Goal: Transaction & Acquisition: Purchase product/service

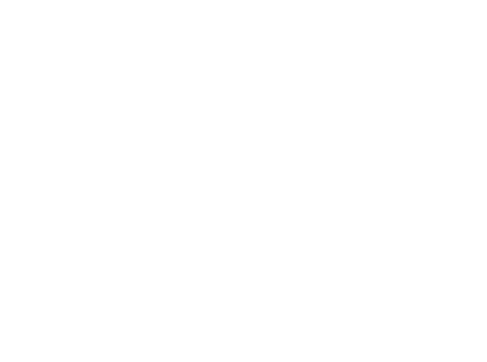
select select "DE"
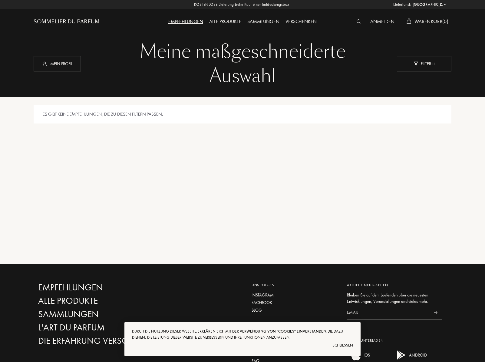
click at [219, 21] on div "Alle Produkte" at bounding box center [225, 22] width 38 height 8
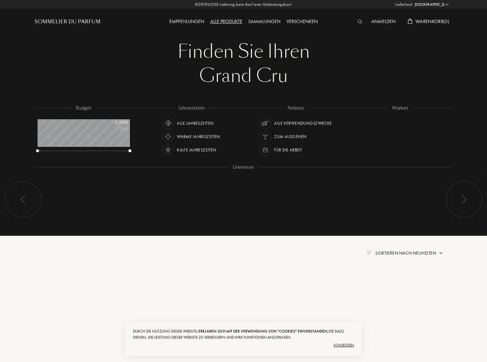
select select "DE"
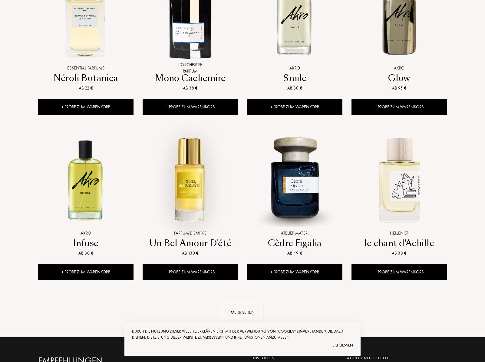
scroll to position [515, 0]
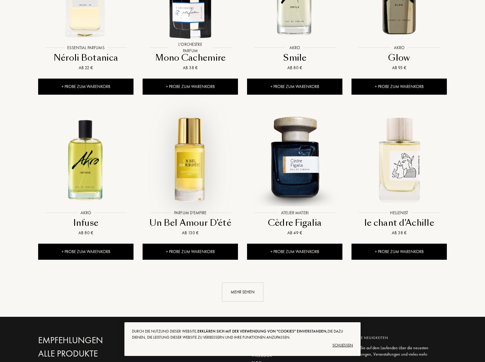
click at [201, 164] on img at bounding box center [190, 159] width 94 height 94
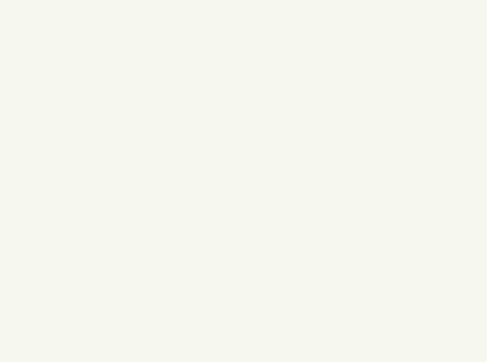
select select "DE"
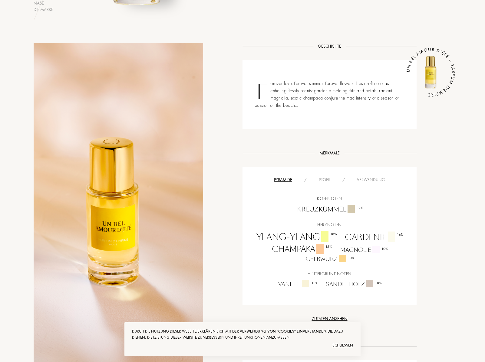
scroll to position [242, 0]
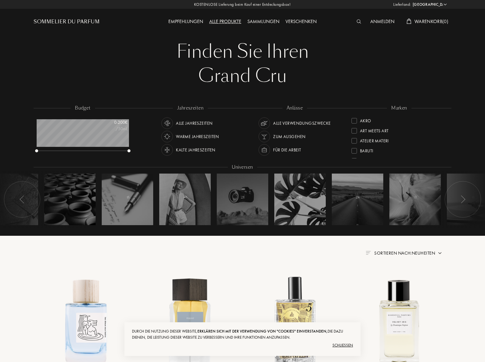
select select "DE"
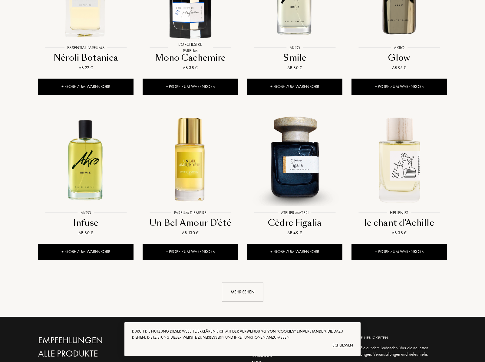
scroll to position [30, 92]
click at [239, 282] on div "Mehr sehen" at bounding box center [243, 291] width 42 height 19
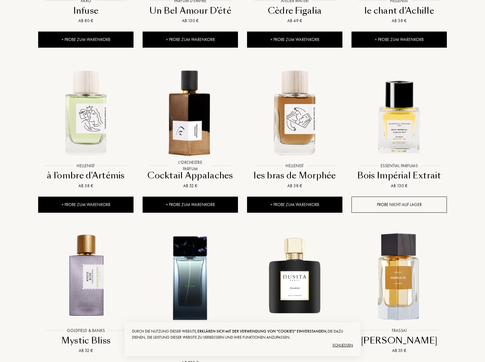
scroll to position [727, 0]
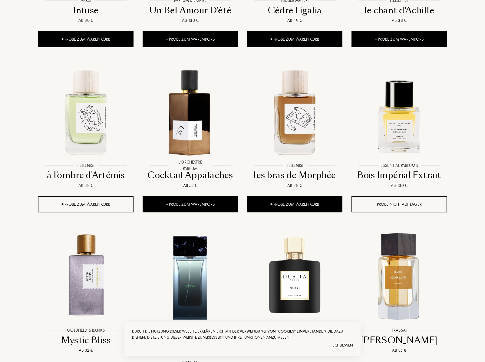
click at [116, 196] on div "+ Probe zum Warenkorb" at bounding box center [85, 204] width 95 height 16
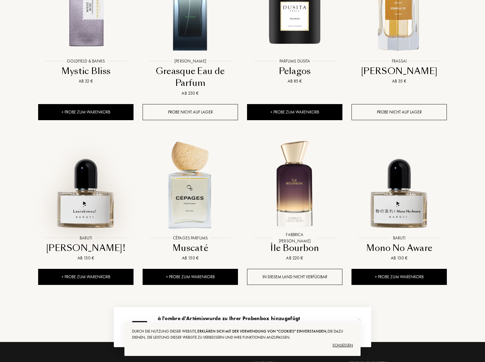
scroll to position [1000, 0]
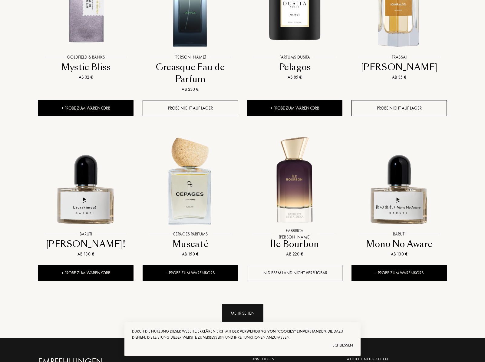
click at [241, 303] on div "Mehr sehen" at bounding box center [243, 312] width 42 height 19
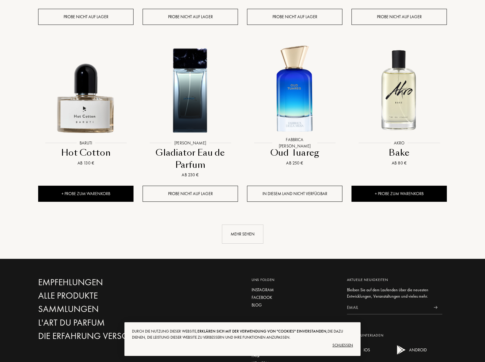
scroll to position [1636, 0]
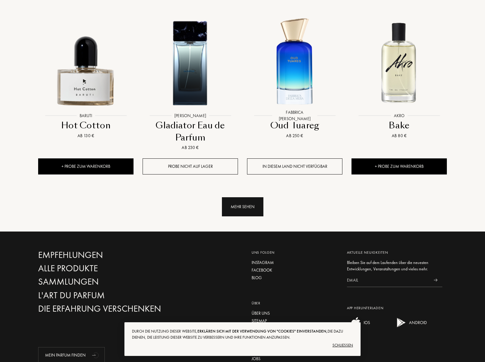
click at [235, 197] on div "Mehr sehen" at bounding box center [243, 206] width 42 height 19
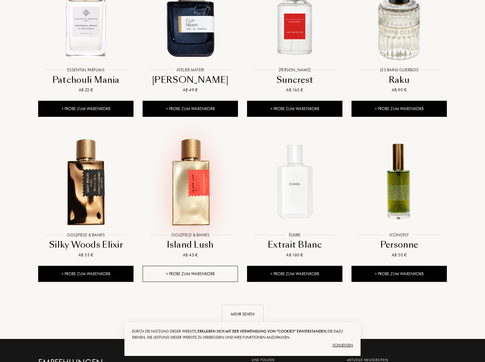
scroll to position [2030, 0]
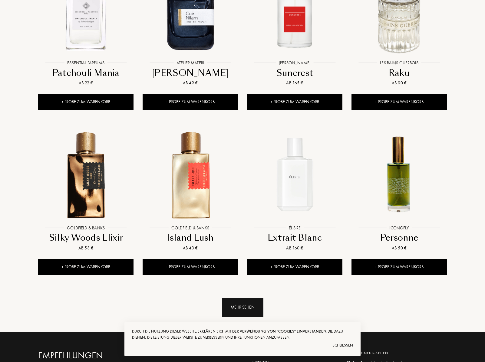
click at [249, 297] on div "Mehr sehen" at bounding box center [243, 306] width 42 height 19
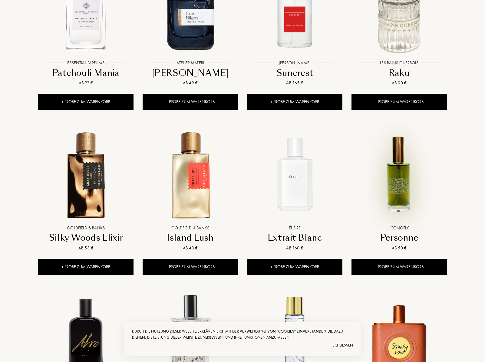
click at [398, 176] on img at bounding box center [399, 174] width 94 height 94
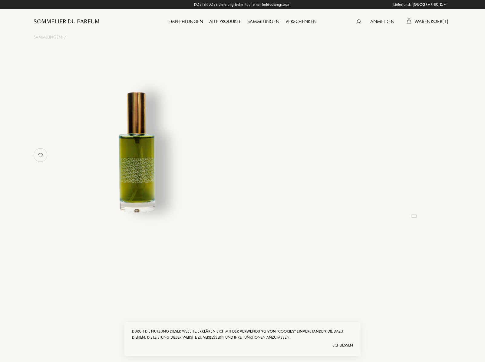
select select "DE"
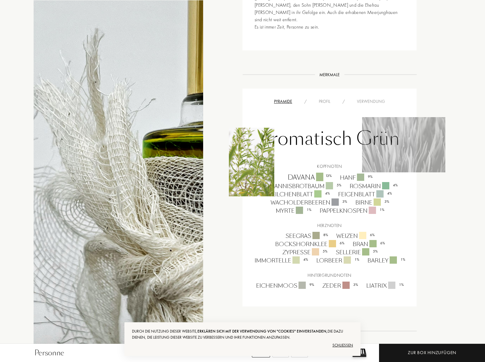
scroll to position [424, 0]
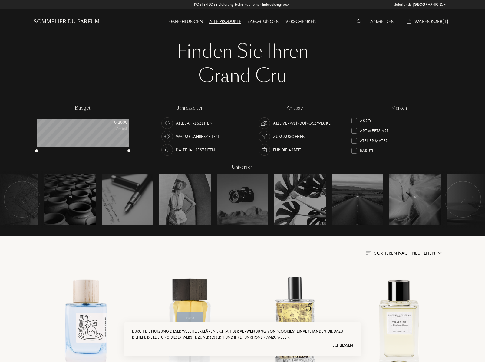
select select "DE"
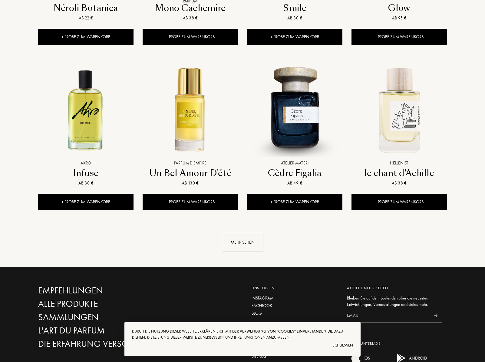
scroll to position [542, 0]
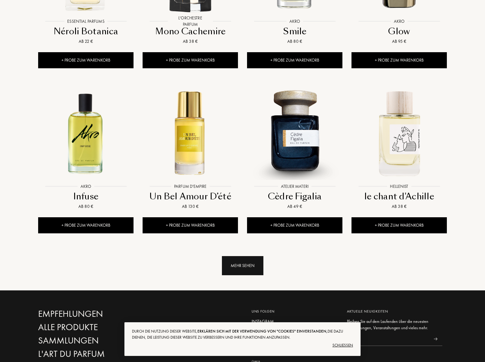
click at [247, 256] on div "Mehr sehen" at bounding box center [243, 265] width 42 height 19
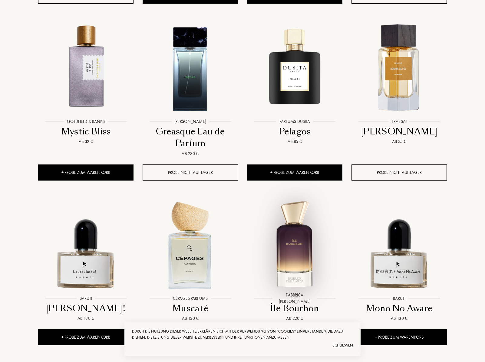
scroll to position [996, 0]
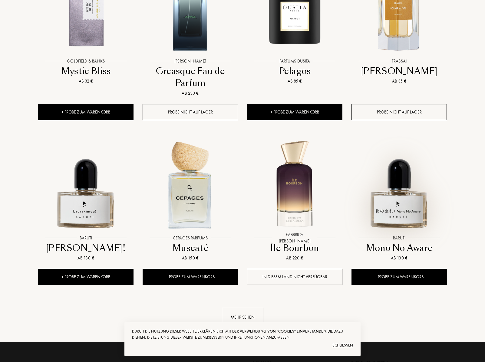
click at [390, 191] on img at bounding box center [399, 184] width 94 height 94
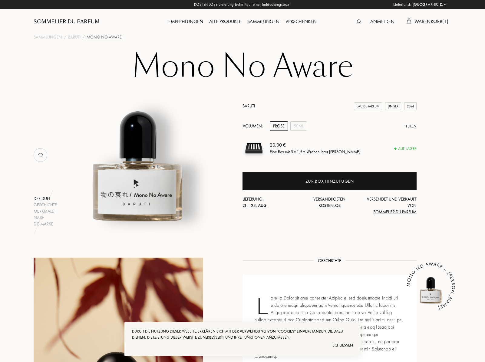
select select "DE"
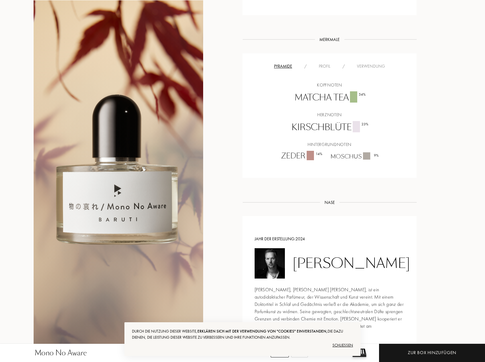
scroll to position [424, 0]
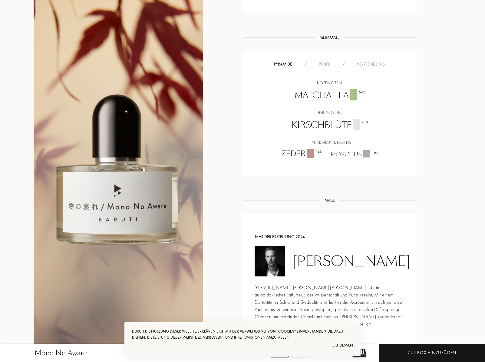
drag, startPoint x: 294, startPoint y: 243, endPoint x: 381, endPoint y: 256, distance: 87.6
click at [381, 256] on div "[PERSON_NAME]" at bounding box center [352, 261] width 118 height 16
copy div "[PERSON_NAME]"
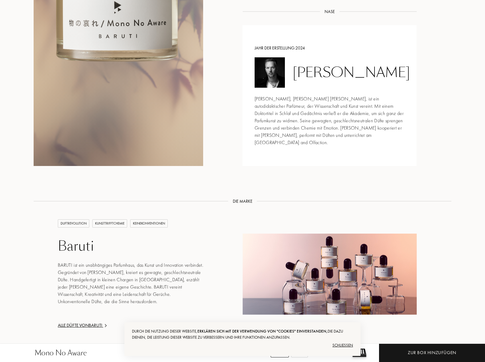
scroll to position [667, 0]
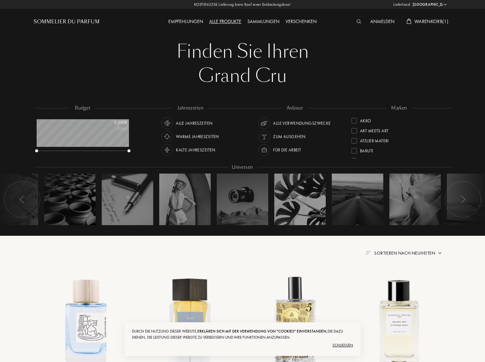
select select "DE"
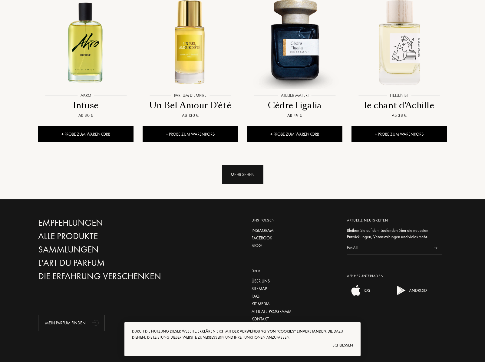
click at [239, 165] on div "Mehr sehen" at bounding box center [243, 174] width 42 height 19
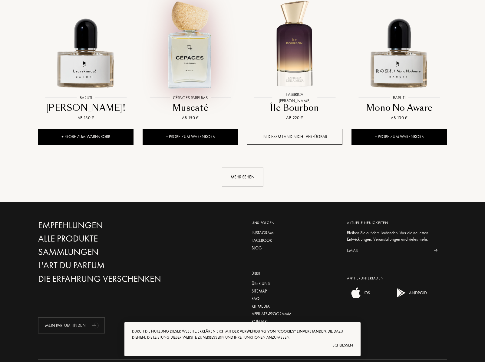
scroll to position [1138, 0]
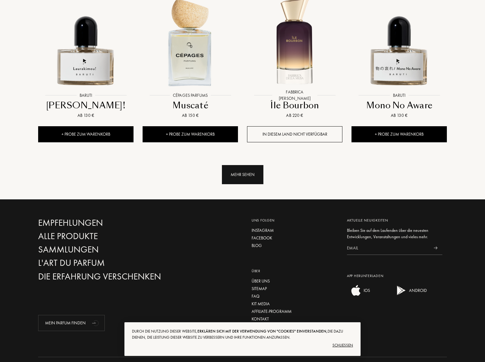
click at [224, 165] on div "Mehr sehen" at bounding box center [243, 174] width 42 height 19
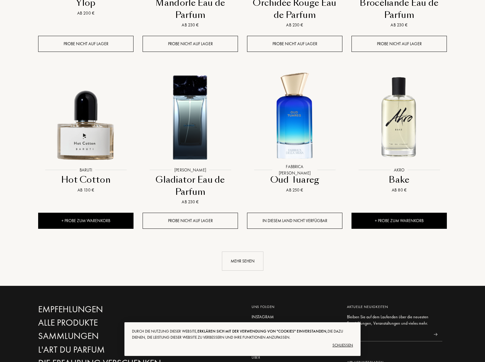
scroll to position [1654, 0]
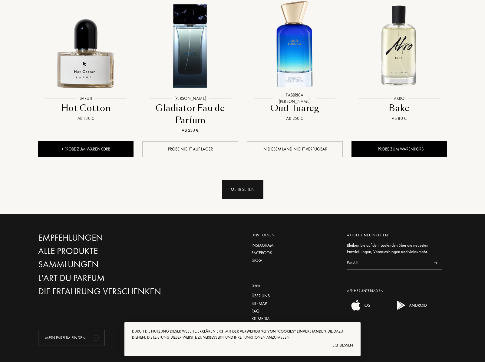
click at [232, 180] on div "Mehr sehen" at bounding box center [243, 189] width 42 height 19
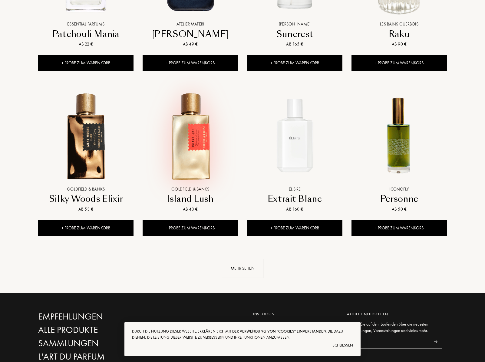
scroll to position [2078, 0]
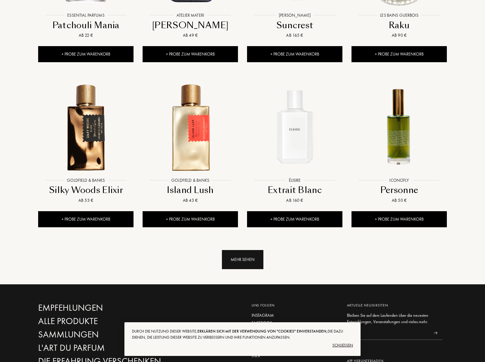
click at [239, 250] on div "Mehr sehen" at bounding box center [243, 259] width 42 height 19
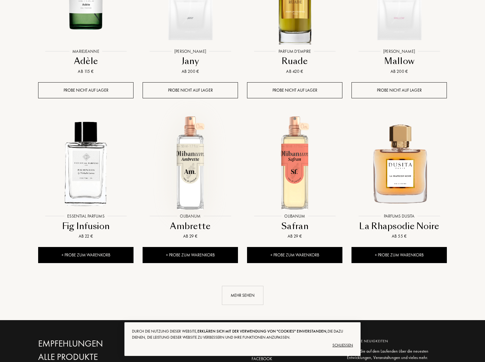
scroll to position [2563, 0]
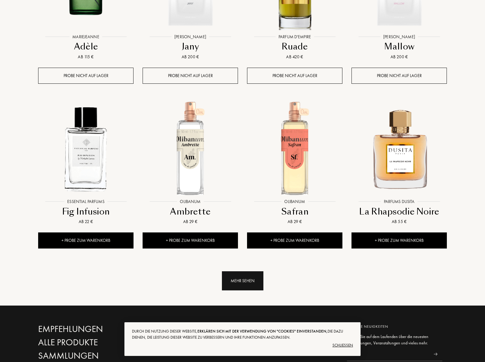
click at [230, 271] on div "Mehr sehen" at bounding box center [243, 280] width 42 height 19
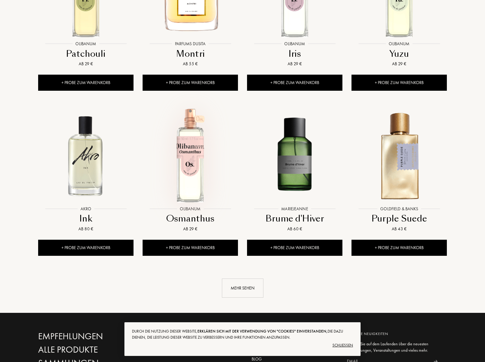
scroll to position [3078, 0]
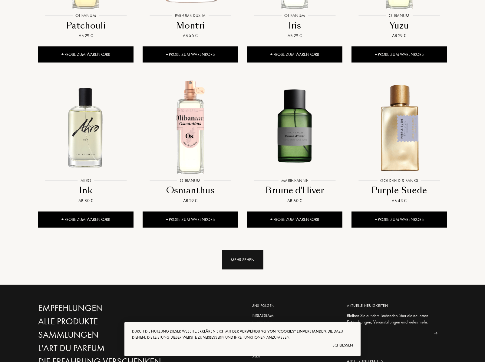
click at [239, 250] on div "Mehr sehen" at bounding box center [243, 259] width 42 height 19
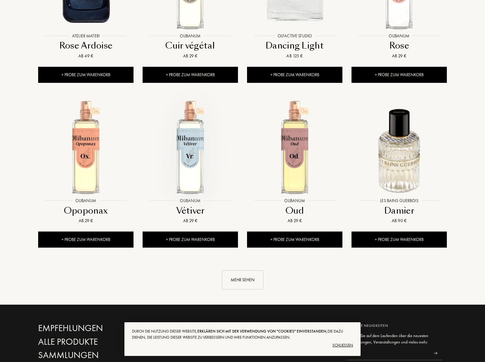
scroll to position [3593, 0]
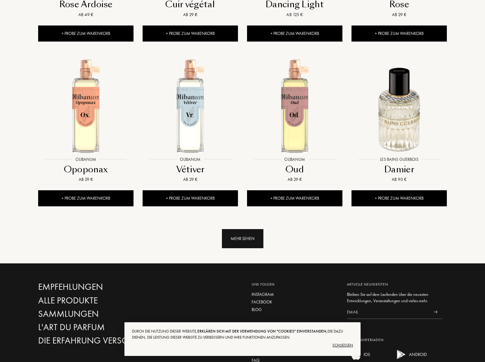
click at [242, 229] on div "Mehr sehen" at bounding box center [243, 238] width 42 height 19
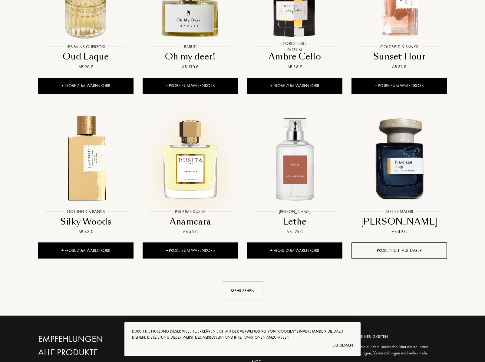
scroll to position [4048, 0]
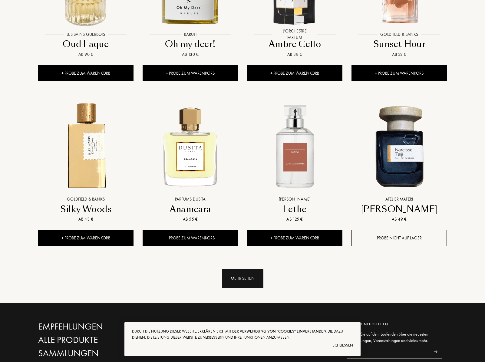
click at [236, 268] on div "Mehr sehen" at bounding box center [243, 277] width 42 height 19
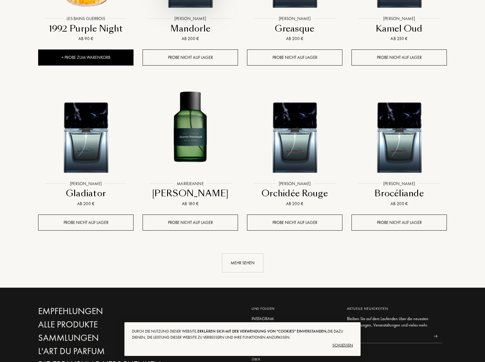
scroll to position [4593, 0]
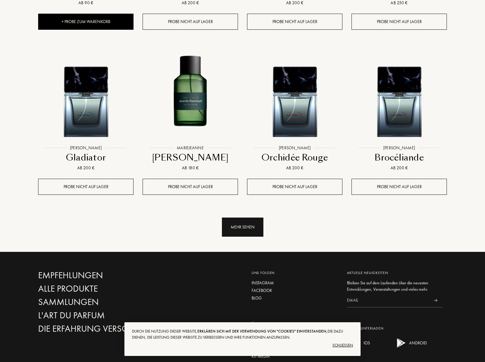
click at [239, 217] on div "Mehr sehen" at bounding box center [243, 226] width 42 height 19
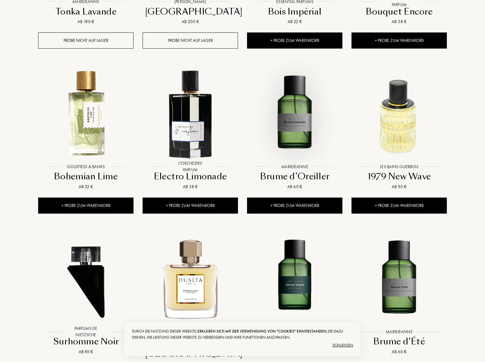
scroll to position [4926, 0]
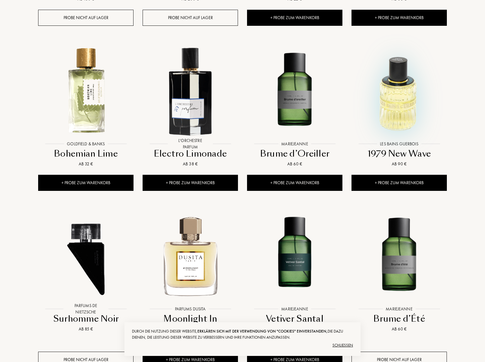
click at [370, 98] on img at bounding box center [399, 90] width 94 height 94
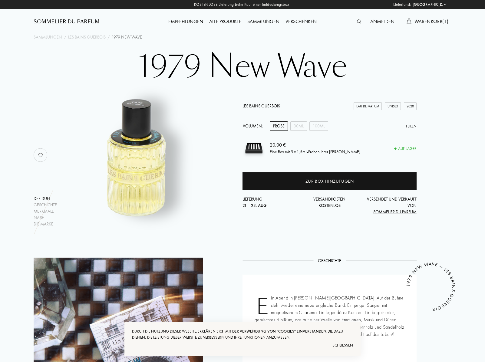
select select "DE"
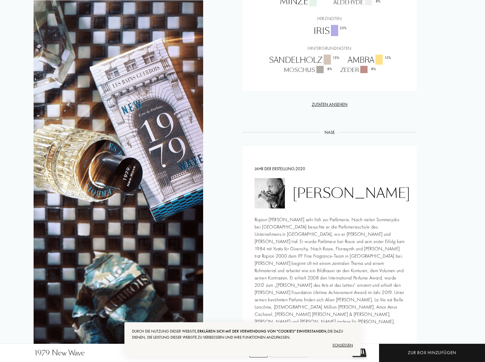
scroll to position [515, 0]
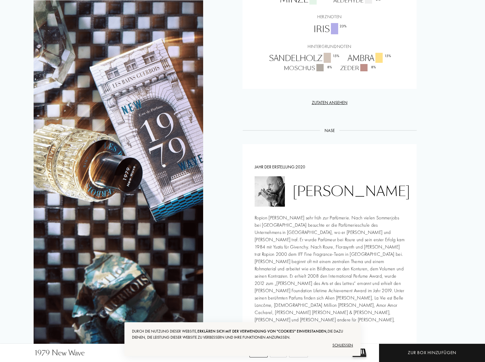
drag, startPoint x: 343, startPoint y: 194, endPoint x: 296, endPoint y: 180, distance: 49.0
click at [296, 183] on div "Dominique Ropion" at bounding box center [352, 191] width 118 height 16
copy div "Dominique Ropion"
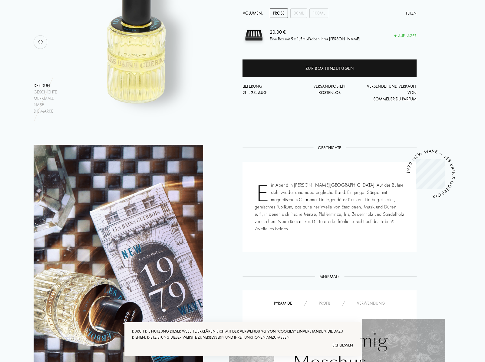
scroll to position [0, 0]
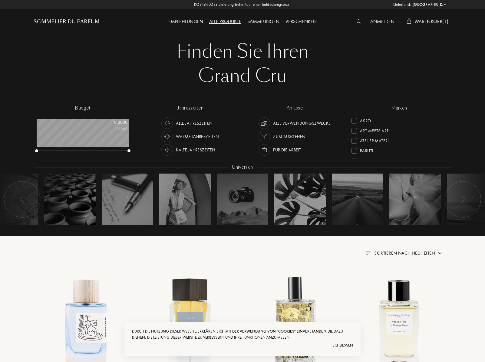
select select "DE"
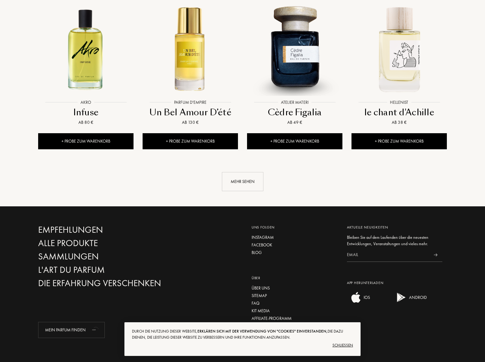
scroll to position [30, 92]
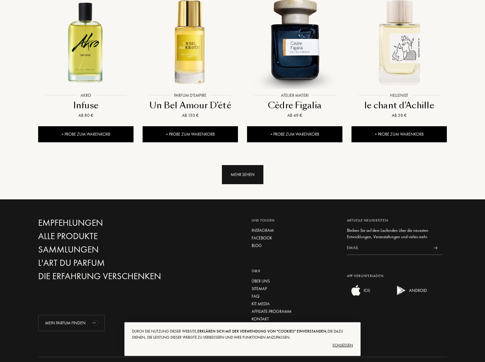
click at [261, 165] on div "Mehr sehen" at bounding box center [243, 174] width 42 height 19
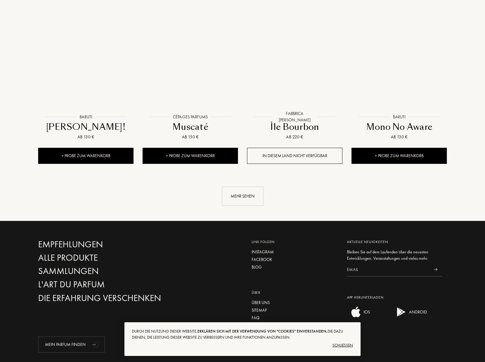
scroll to position [1117, 0]
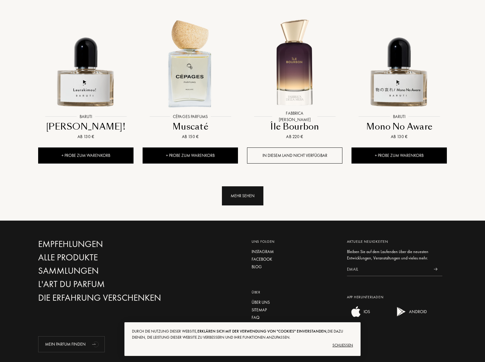
click at [246, 186] on div "Mehr sehen" at bounding box center [243, 195] width 42 height 19
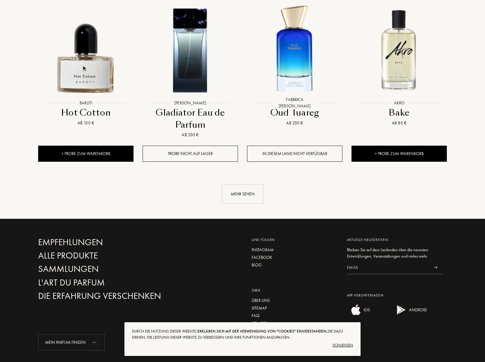
scroll to position [1663, 0]
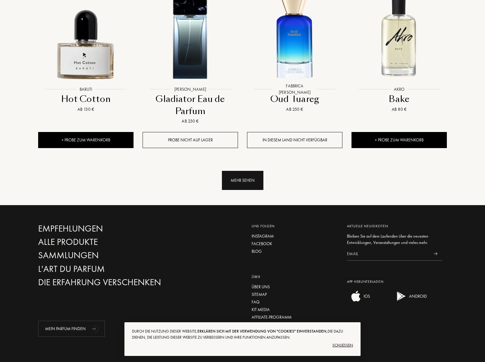
click at [242, 171] on div "Mehr sehen" at bounding box center [243, 180] width 42 height 19
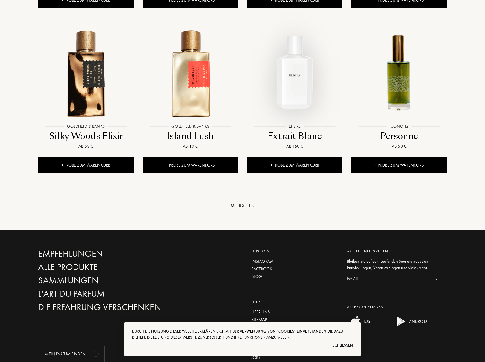
scroll to position [2148, 0]
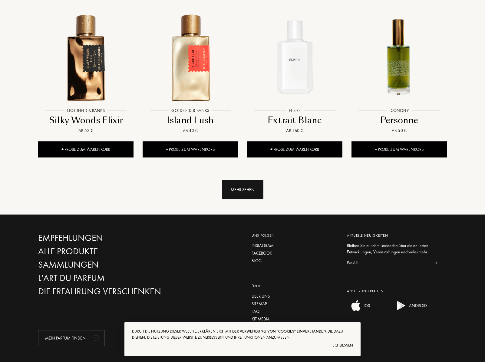
click at [249, 180] on div "Mehr sehen" at bounding box center [243, 189] width 42 height 19
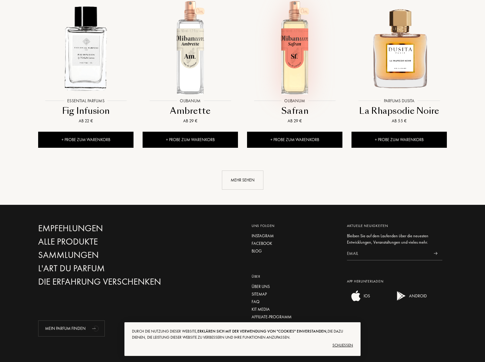
scroll to position [2669, 0]
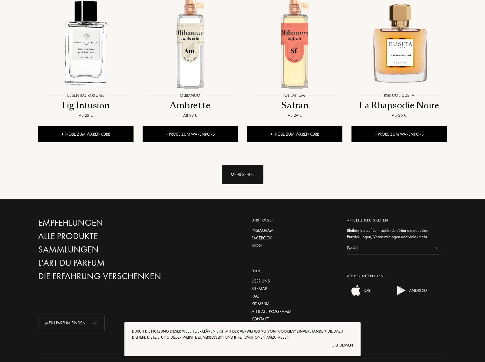
click at [245, 165] on div "Mehr sehen" at bounding box center [243, 174] width 42 height 19
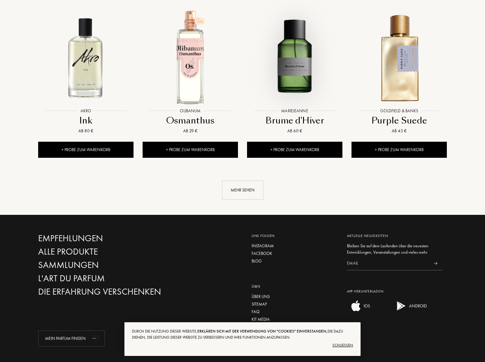
scroll to position [3163, 0]
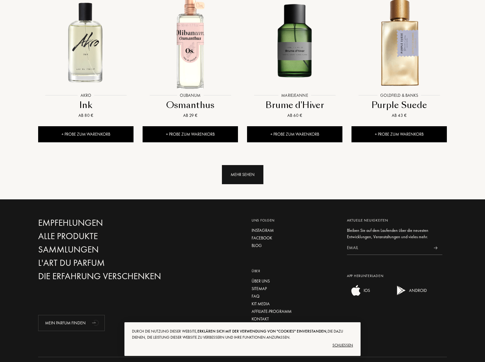
click at [246, 165] on div "Mehr sehen" at bounding box center [243, 174] width 42 height 19
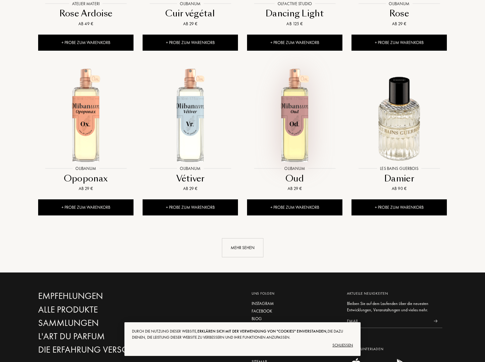
scroll to position [3587, 0]
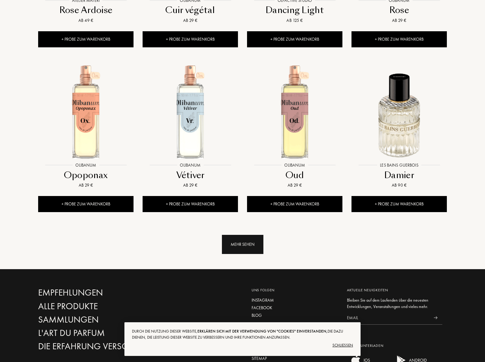
click at [252, 235] on div "Mehr sehen" at bounding box center [243, 244] width 42 height 19
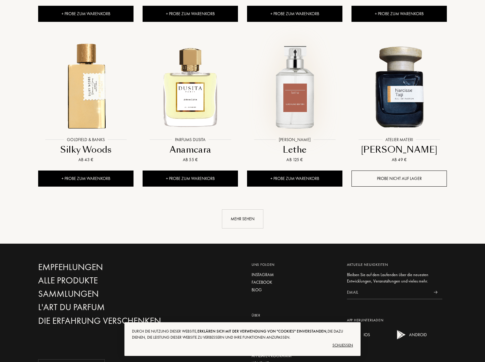
scroll to position [4133, 0]
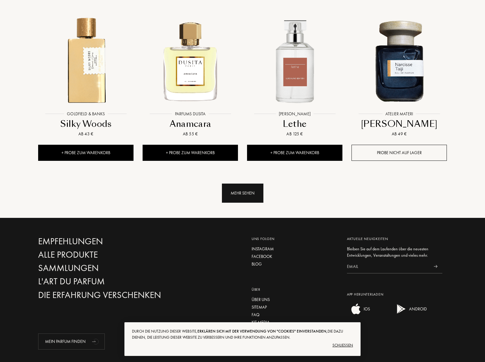
click at [249, 183] on div "Mehr sehen" at bounding box center [243, 192] width 42 height 19
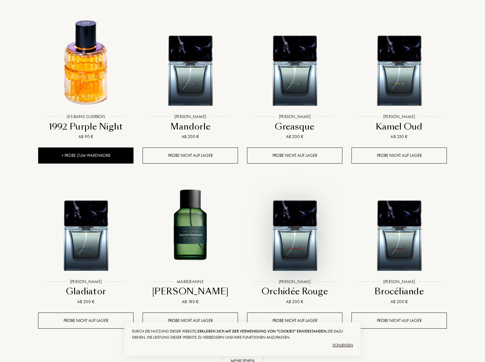
scroll to position [4587, 0]
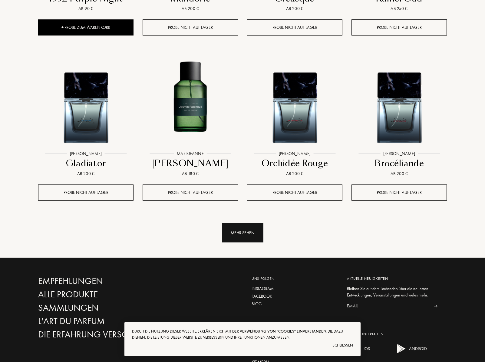
click at [245, 223] on div "Mehr sehen" at bounding box center [243, 232] width 42 height 19
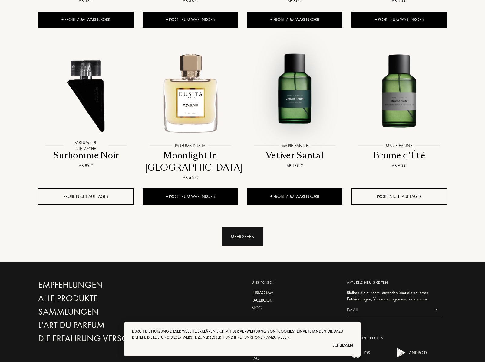
scroll to position [5102, 0]
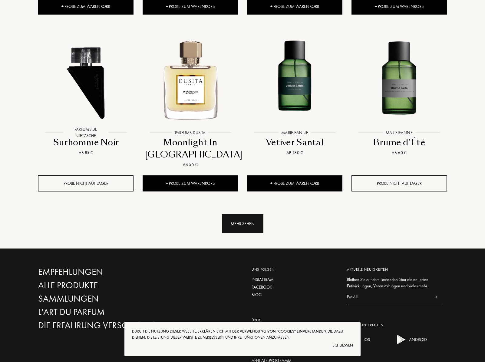
click at [246, 214] on div "Mehr sehen" at bounding box center [243, 223] width 42 height 19
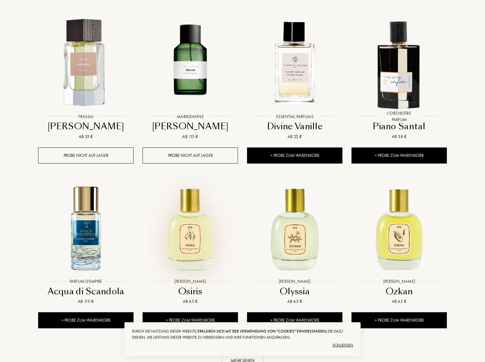
scroll to position [5496, 0]
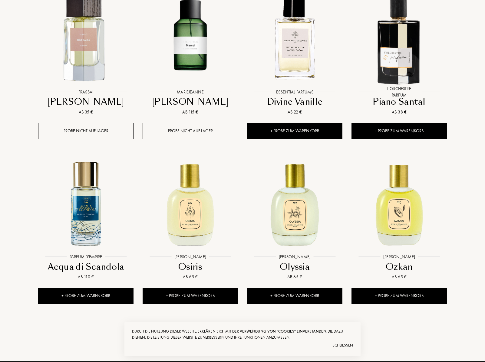
click at [249, 326] on div "Mehr sehen" at bounding box center [243, 335] width 42 height 19
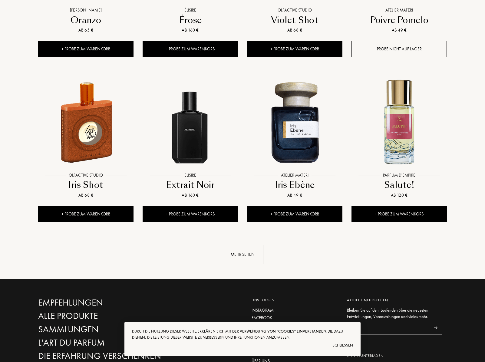
scroll to position [6102, 0]
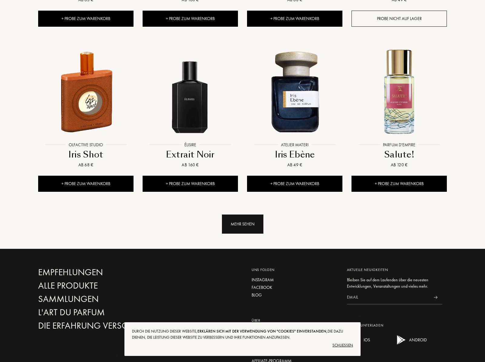
click at [232, 214] on div "Mehr sehen" at bounding box center [243, 223] width 42 height 19
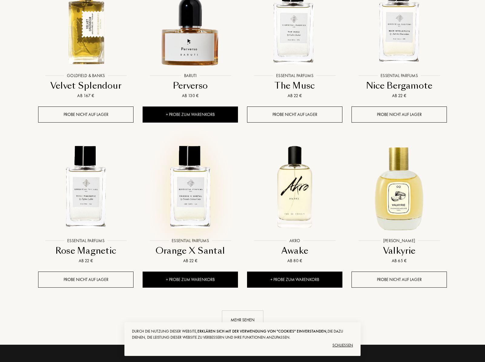
scroll to position [6527, 0]
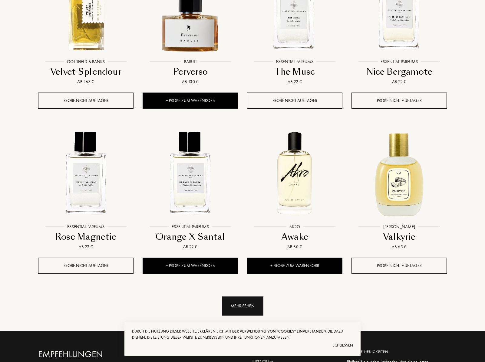
click at [242, 296] on div "Mehr sehen" at bounding box center [243, 305] width 42 height 19
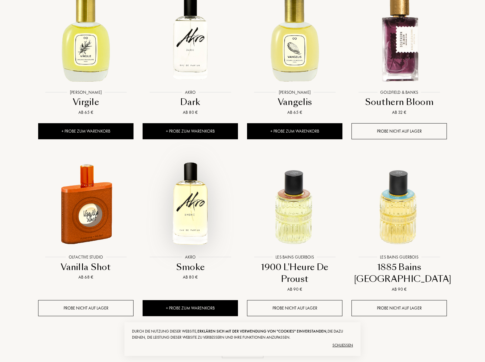
scroll to position [7011, 0]
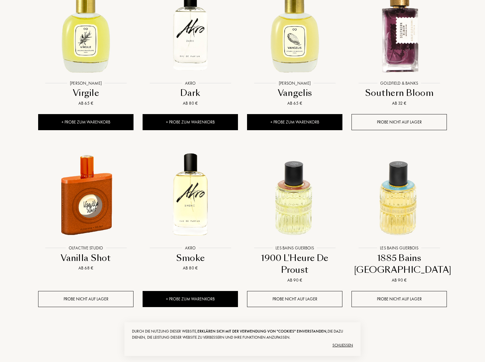
click at [234, 329] on div "Mehr sehen" at bounding box center [243, 338] width 42 height 19
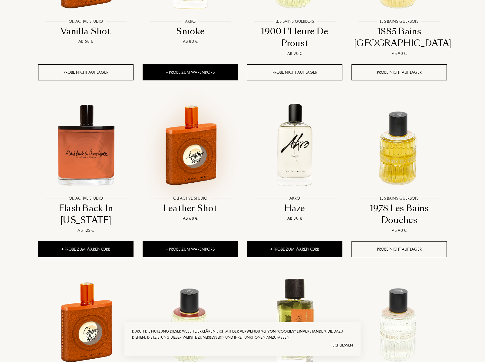
scroll to position [7254, 0]
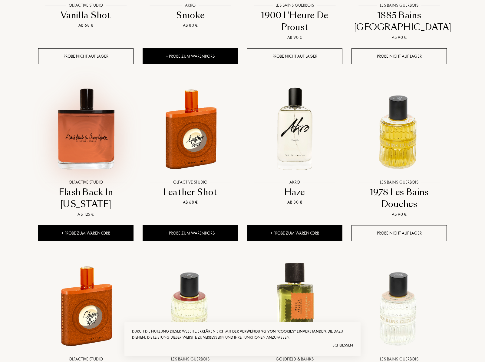
click at [103, 82] on img at bounding box center [86, 129] width 94 height 94
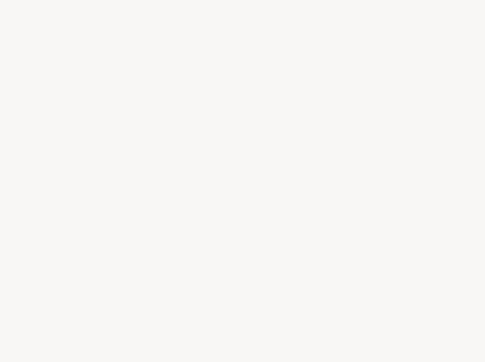
select select "DE"
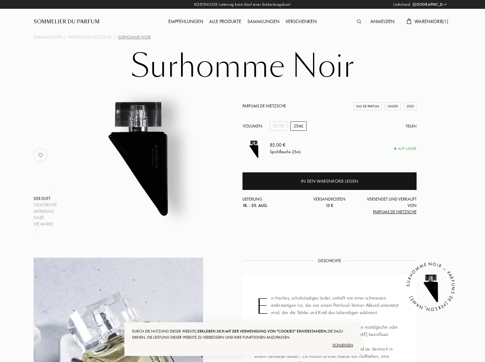
click at [277, 107] on link "Parfums de Nietzsche" at bounding box center [265, 105] width 44 height 5
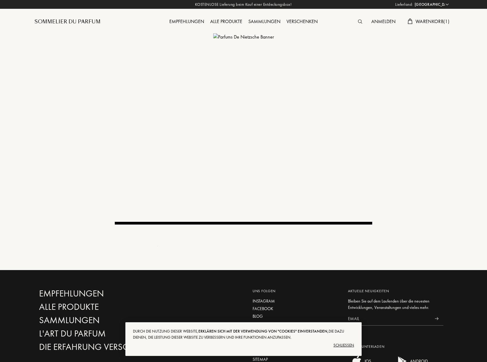
select select "DE"
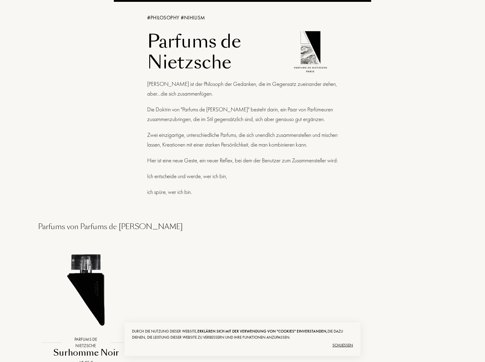
scroll to position [212, 0]
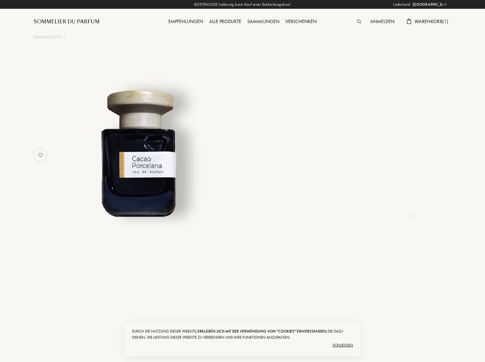
select select "DE"
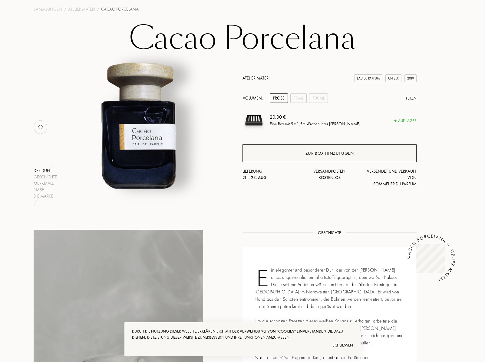
scroll to position [30, 0]
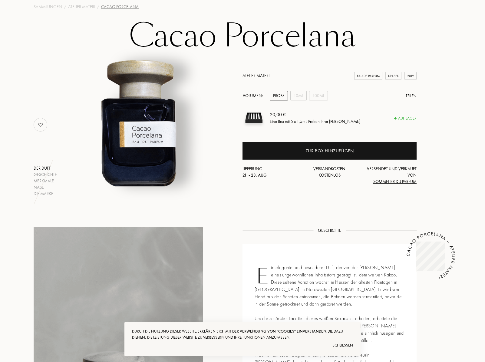
click at [297, 101] on div "Atelier Materi Eau de Parfum Unisex 2019 Volumen: Probe 10mL 100mL Teilen 20,00…" at bounding box center [330, 128] width 174 height 112
click at [297, 96] on div "10mL" at bounding box center [299, 95] width 16 height 9
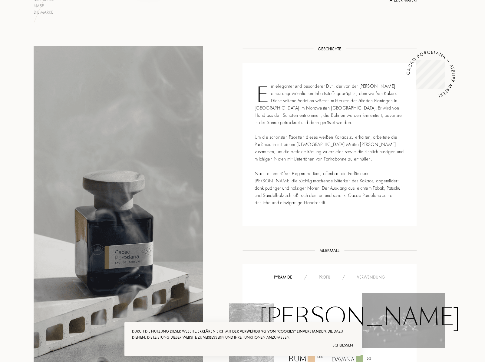
scroll to position [212, 0]
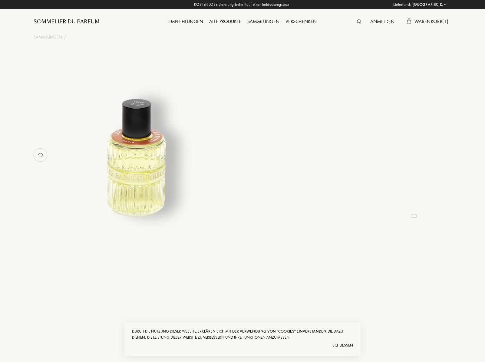
select select "DE"
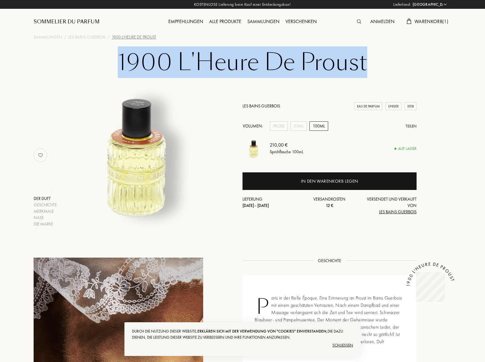
drag, startPoint x: 121, startPoint y: 58, endPoint x: 364, endPoint y: 60, distance: 243.3
click at [364, 60] on h1 "1900 L'Heure De Proust" at bounding box center [242, 66] width 303 height 33
copy h1 "1900 L'Heure De Proust"
click at [283, 126] on div "Probe" at bounding box center [279, 125] width 18 height 9
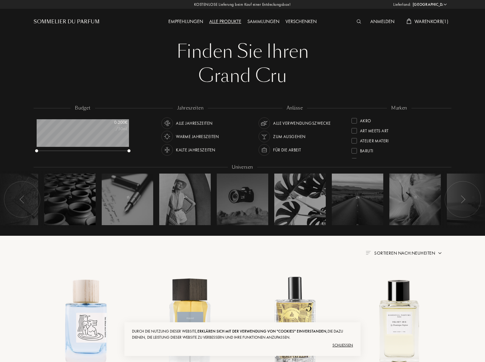
select select "DE"
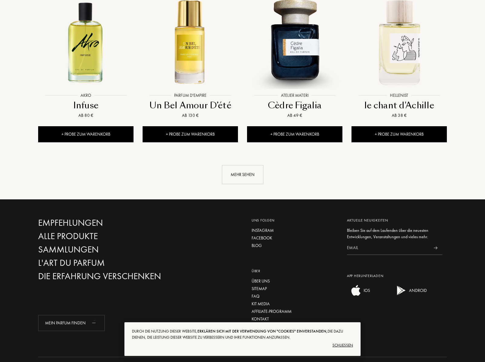
scroll to position [30, 92]
click at [246, 165] on div "Mehr sehen" at bounding box center [243, 174] width 42 height 19
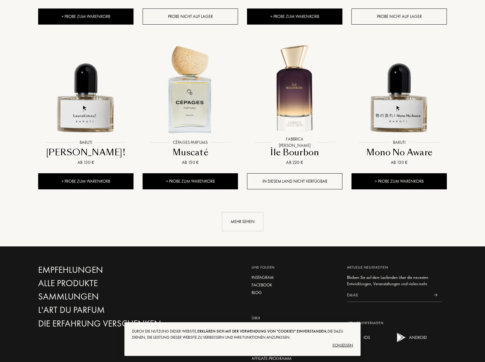
scroll to position [1138, 0]
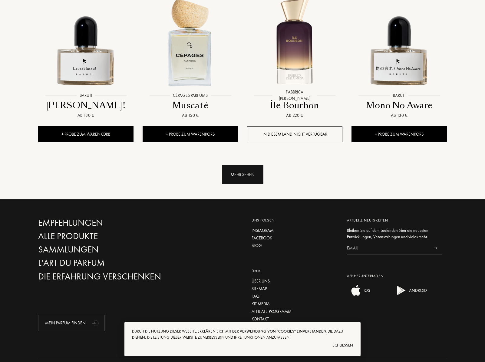
click at [236, 165] on div "Mehr sehen" at bounding box center [243, 174] width 42 height 19
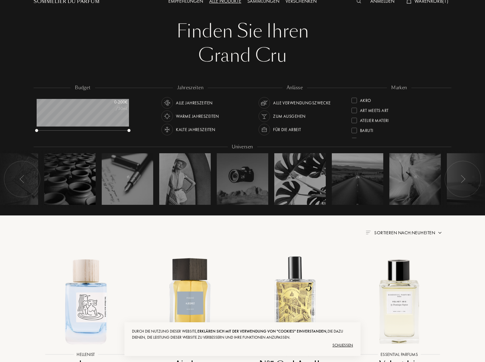
scroll to position [0, 0]
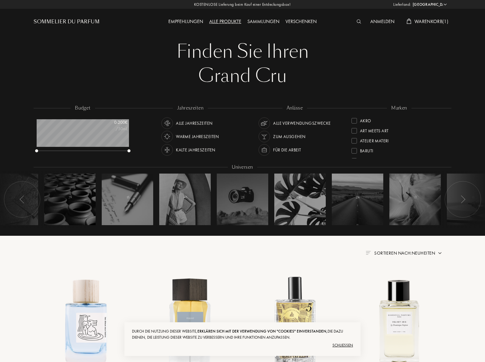
click at [382, 254] on span "Sortieren nach: Neuheiten" at bounding box center [405, 253] width 61 height 6
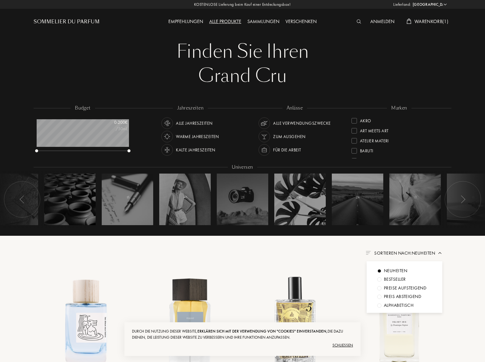
click at [382, 277] on div "Bestseller" at bounding box center [405, 278] width 55 height 7
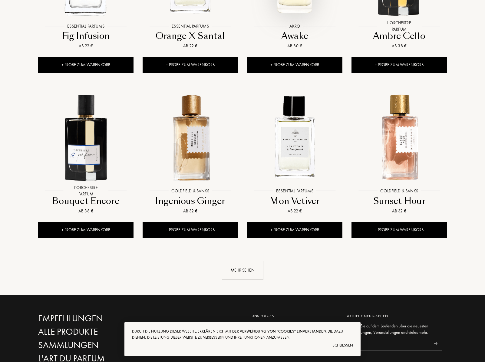
scroll to position [545, 0]
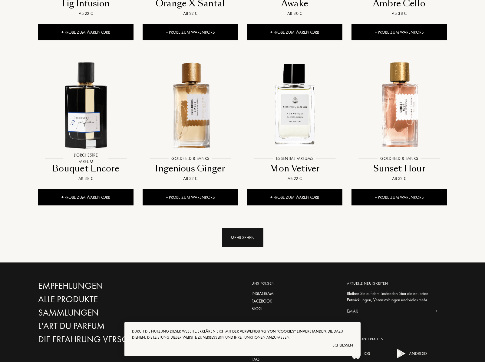
click at [244, 245] on div "Mehr sehen" at bounding box center [243, 237] width 42 height 19
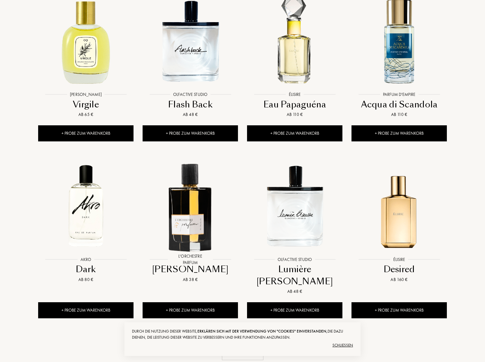
scroll to position [939, 0]
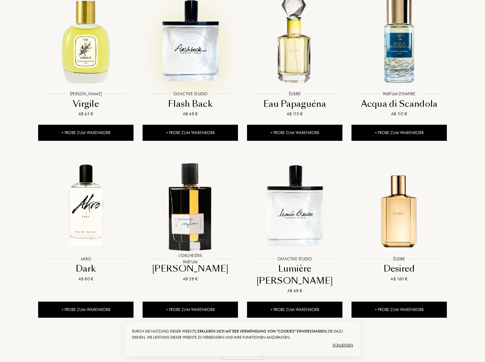
click at [188, 63] on img at bounding box center [190, 40] width 94 height 94
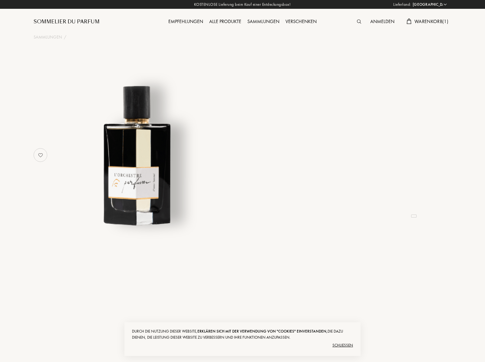
select select "DE"
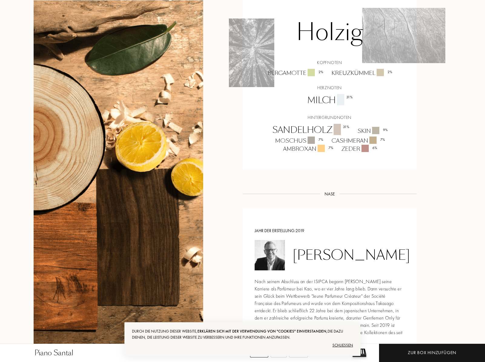
scroll to position [455, 0]
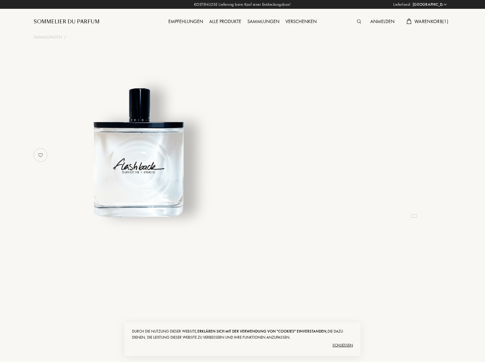
select select "DE"
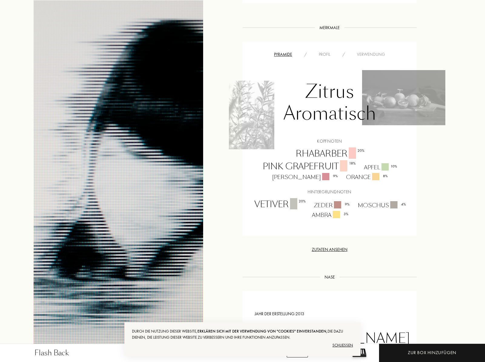
scroll to position [364, 0]
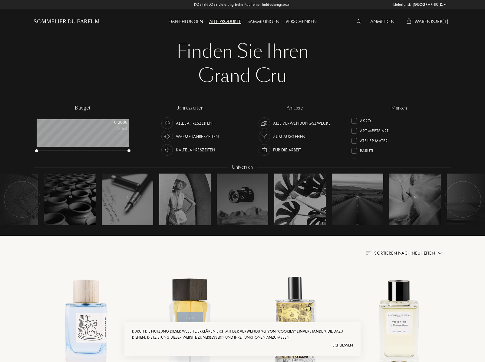
select select "DE"
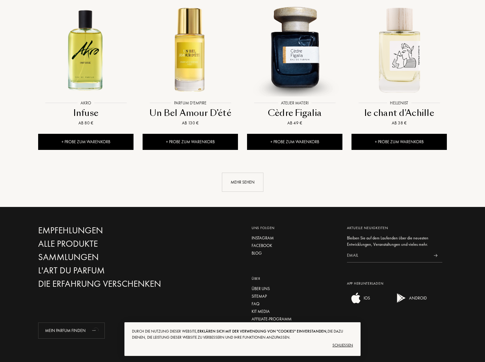
scroll to position [30, 92]
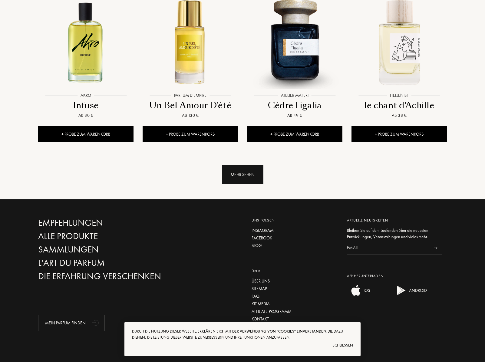
click at [236, 165] on div "Mehr sehen" at bounding box center [243, 174] width 42 height 19
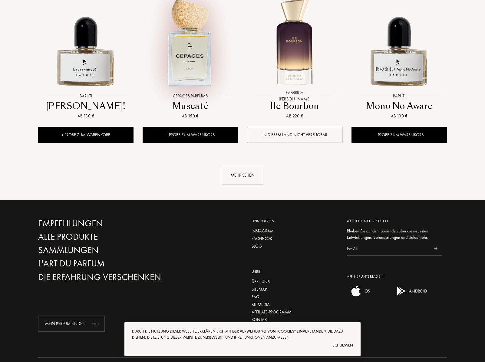
scroll to position [1138, 0]
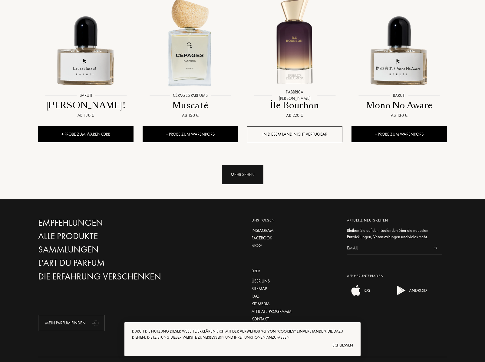
click at [242, 165] on div "Mehr sehen" at bounding box center [243, 174] width 42 height 19
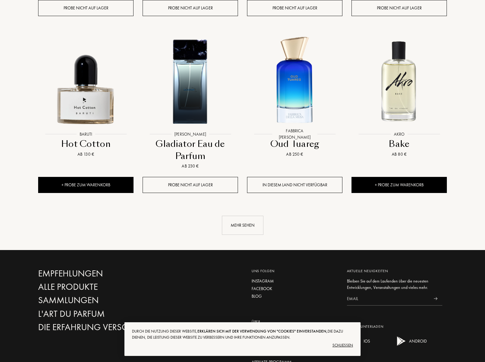
scroll to position [1623, 0]
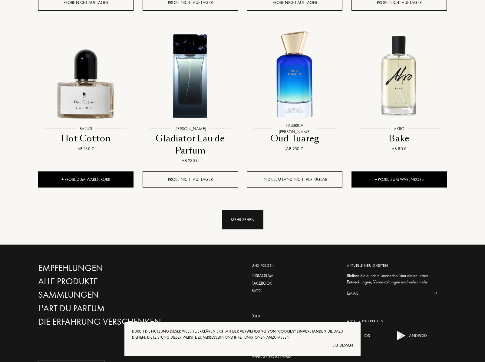
click at [254, 210] on div "Mehr sehen" at bounding box center [243, 219] width 42 height 19
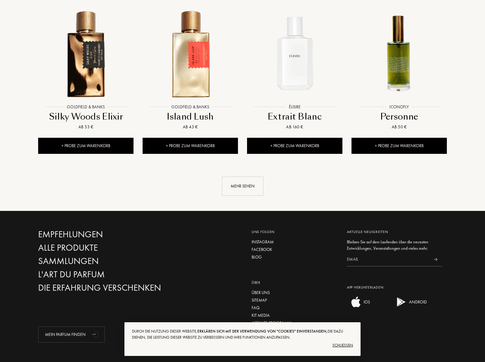
scroll to position [2163, 0]
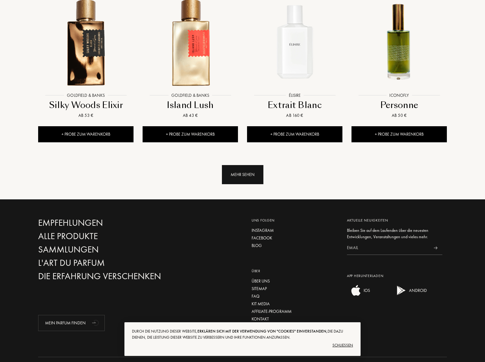
click at [251, 165] on div "Mehr sehen" at bounding box center [243, 174] width 42 height 19
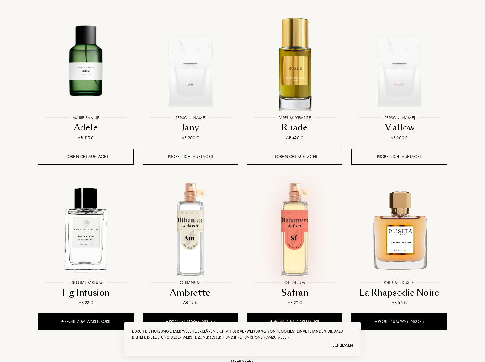
scroll to position [2587, 0]
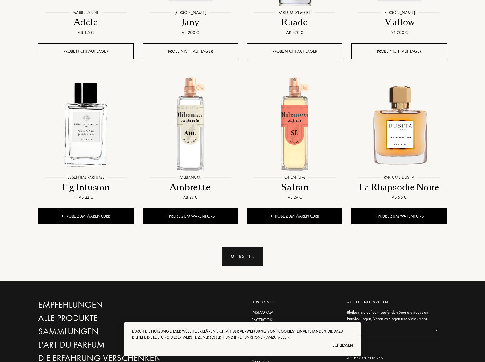
click at [247, 247] on div "Mehr sehen" at bounding box center [243, 256] width 42 height 19
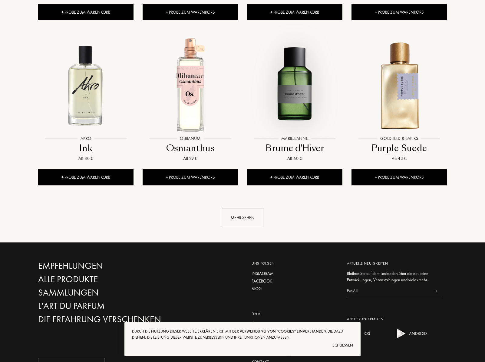
scroll to position [3132, 0]
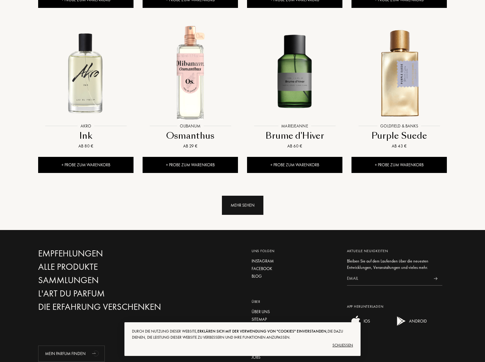
click at [238, 195] on div "Mehr sehen" at bounding box center [243, 204] width 42 height 19
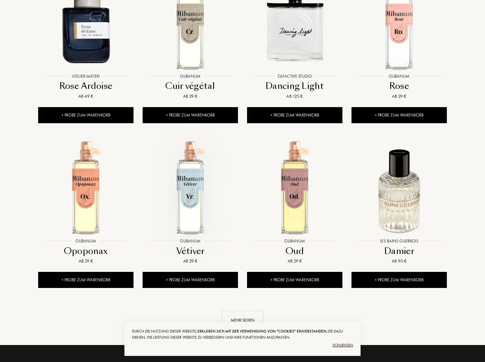
scroll to position [3587, 0]
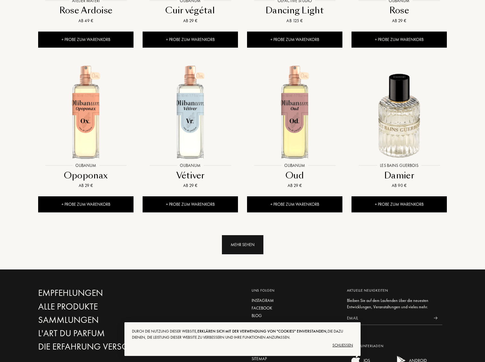
click at [240, 235] on div "Mehr sehen" at bounding box center [243, 244] width 42 height 19
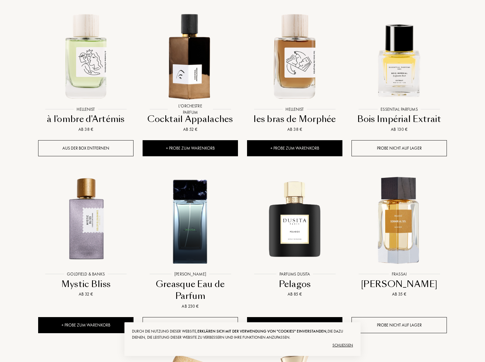
scroll to position [0, 0]
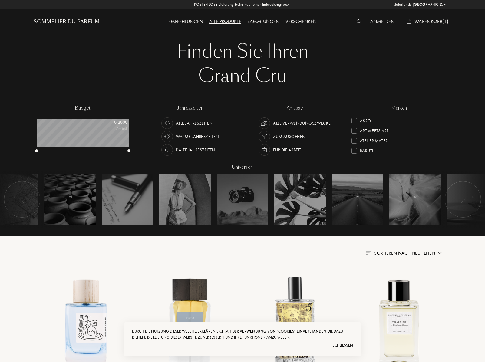
click at [189, 122] on div "Alle Jahreszeiten" at bounding box center [194, 123] width 37 height 12
click at [262, 124] on img at bounding box center [264, 123] width 8 height 8
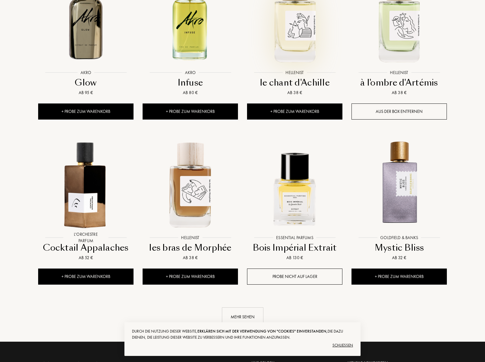
scroll to position [515, 0]
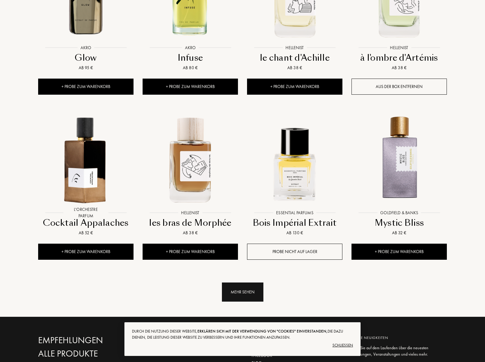
click at [237, 282] on div "Mehr sehen" at bounding box center [243, 291] width 42 height 19
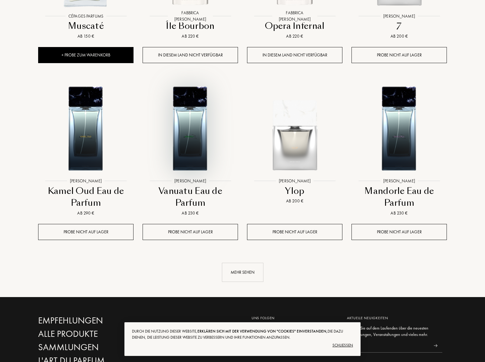
scroll to position [1061, 0]
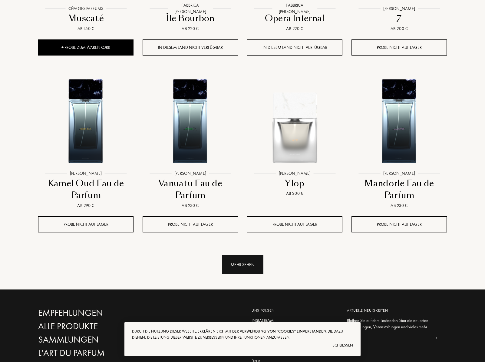
click at [238, 255] on div "Mehr sehen" at bounding box center [243, 264] width 42 height 19
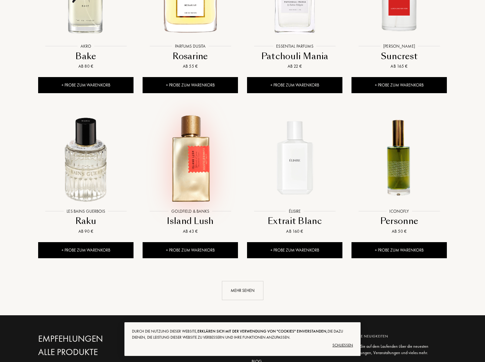
scroll to position [1545, 0]
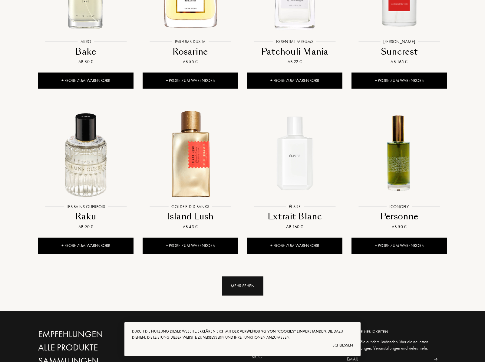
click at [234, 276] on div "Mehr sehen" at bounding box center [243, 285] width 42 height 19
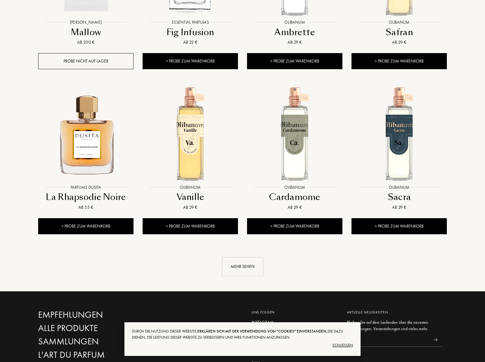
scroll to position [2091, 0]
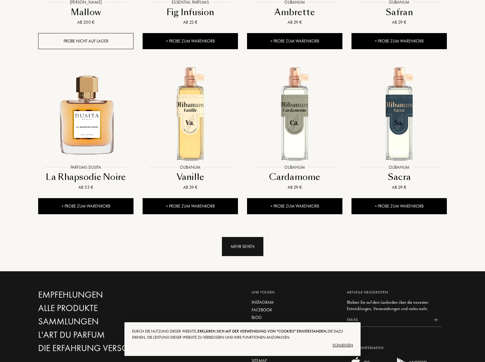
click at [247, 237] on div "Mehr sehen" at bounding box center [243, 246] width 42 height 19
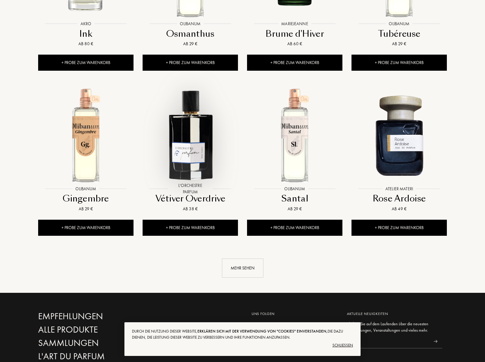
scroll to position [2576, 0]
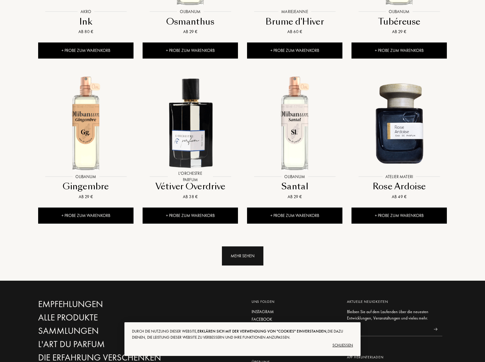
click at [238, 246] on div "Mehr sehen" at bounding box center [243, 255] width 42 height 19
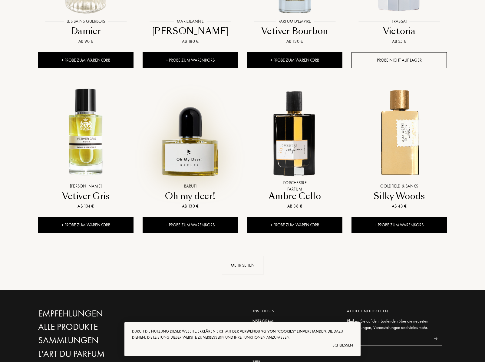
scroll to position [3061, 0]
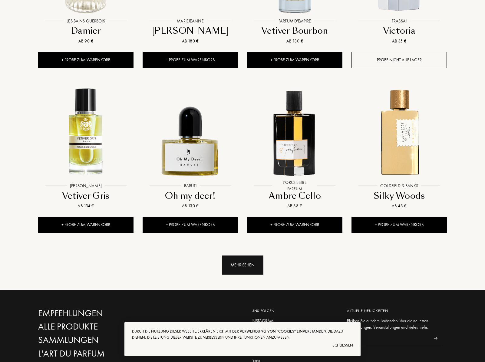
click at [235, 255] on div "Mehr sehen" at bounding box center [243, 264] width 42 height 19
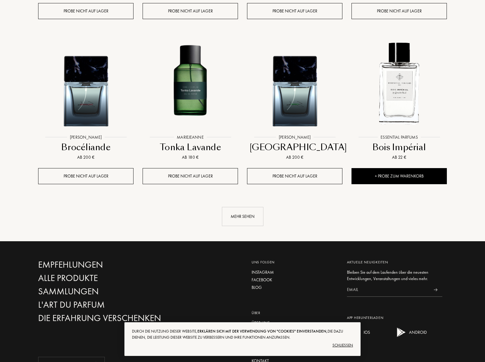
scroll to position [3606, 0]
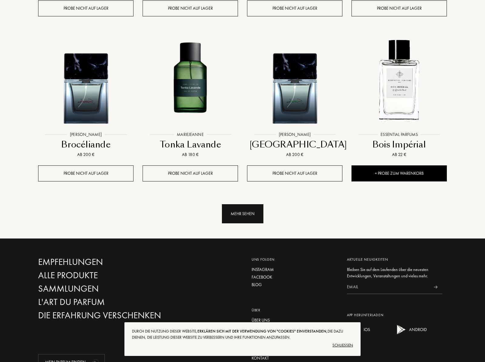
click at [237, 204] on div "Mehr sehen" at bounding box center [243, 213] width 42 height 19
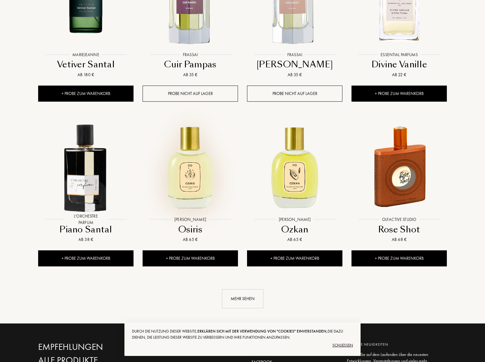
scroll to position [4030, 0]
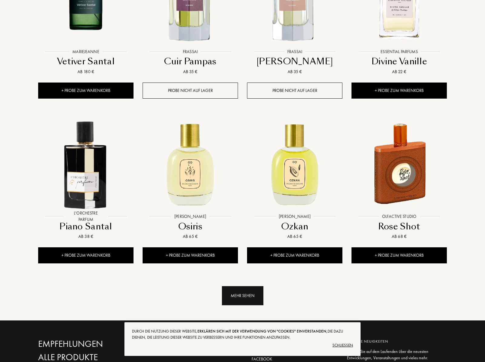
click at [242, 286] on div "Mehr sehen" at bounding box center [243, 295] width 42 height 19
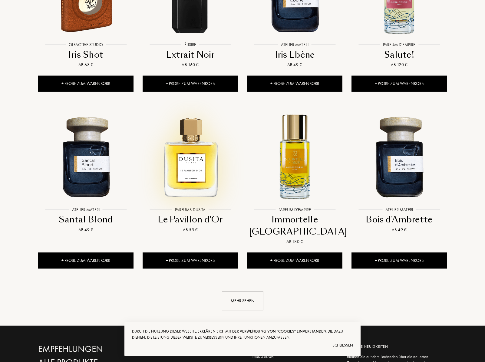
scroll to position [4545, 0]
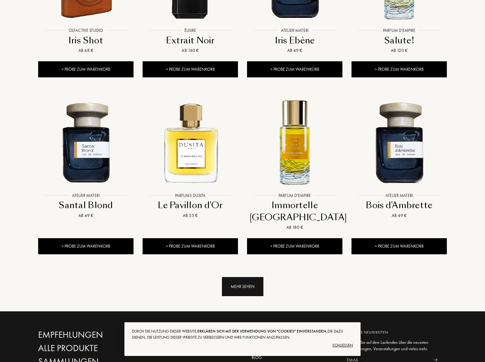
click at [229, 277] on div "Mehr sehen" at bounding box center [243, 286] width 42 height 19
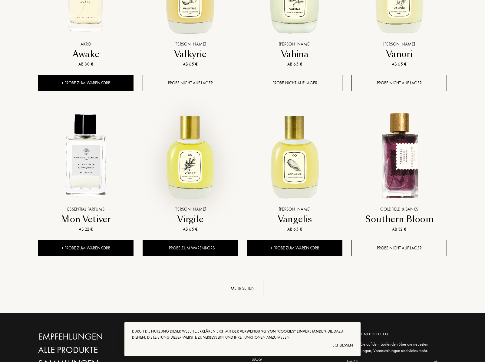
scroll to position [5061, 0]
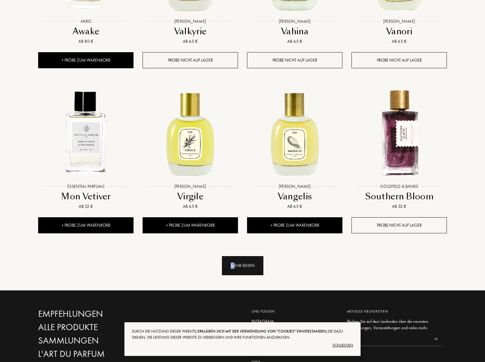
click at [233, 256] on div "Mehr sehen" at bounding box center [243, 265] width 42 height 19
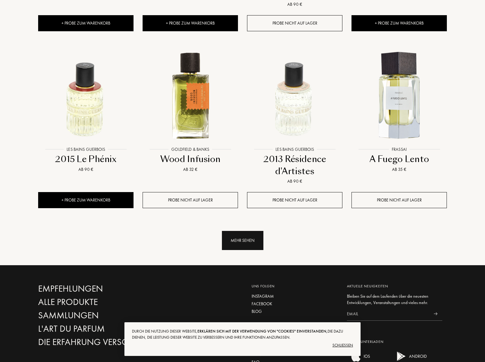
scroll to position [5636, 0]
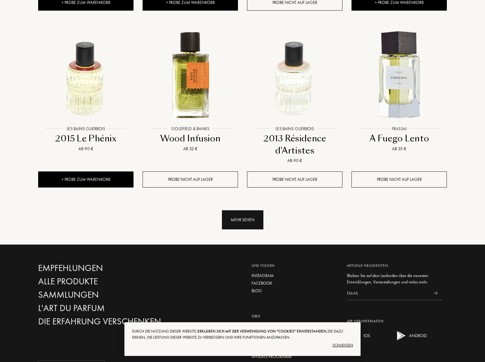
drag, startPoint x: 247, startPoint y: 173, endPoint x: 246, endPoint y: 177, distance: 3.7
click at [247, 198] on div "Mehr sehen" at bounding box center [243, 213] width 418 height 31
click at [245, 210] on div "Mehr sehen" at bounding box center [243, 219] width 42 height 19
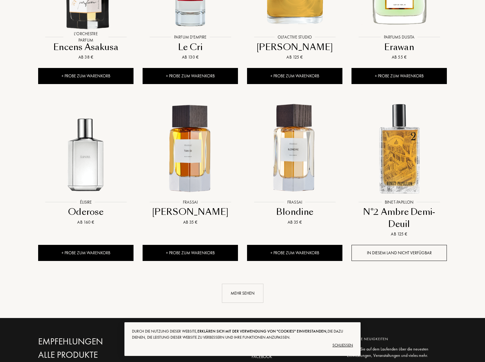
scroll to position [6091, 0]
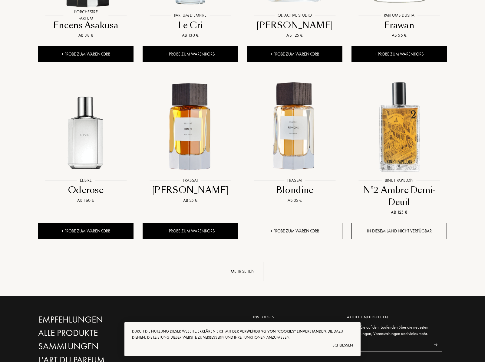
click at [271, 223] on div "+ Probe zum Warenkorb" at bounding box center [294, 231] width 95 height 16
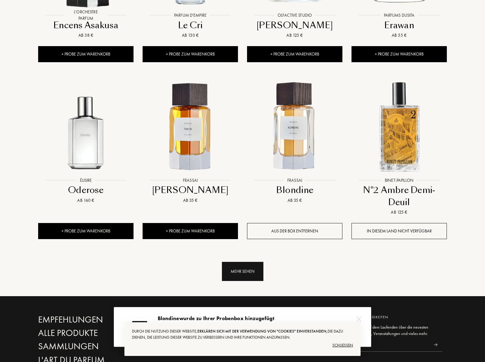
click at [240, 262] on div "Mehr sehen" at bounding box center [243, 271] width 42 height 19
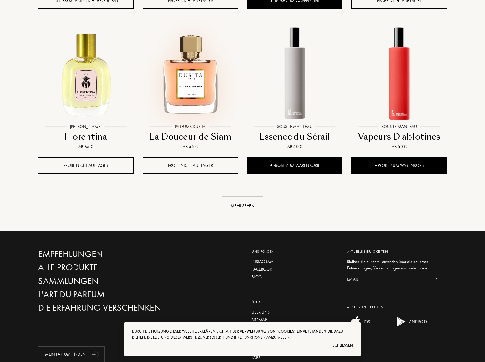
scroll to position [6667, 0]
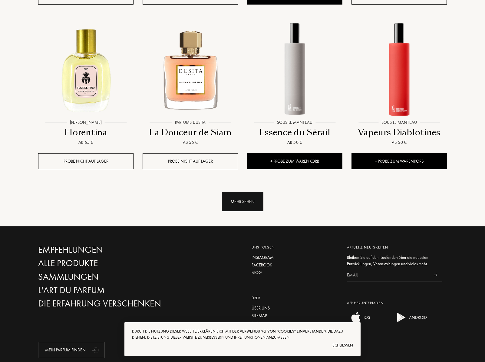
click at [229, 192] on div "Mehr sehen" at bounding box center [243, 201] width 42 height 19
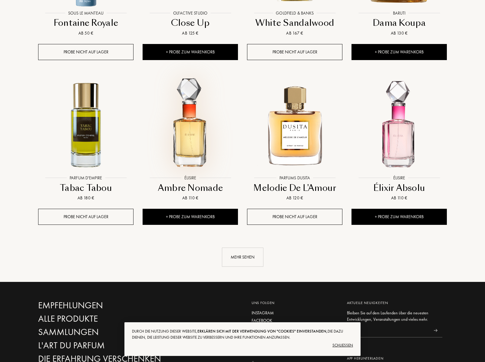
scroll to position [7121, 0]
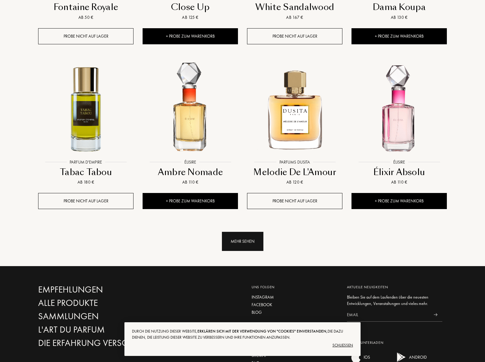
click at [243, 232] on div "Mehr sehen" at bounding box center [243, 241] width 42 height 19
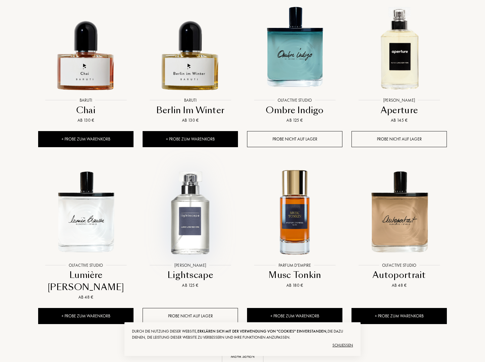
scroll to position [7515, 0]
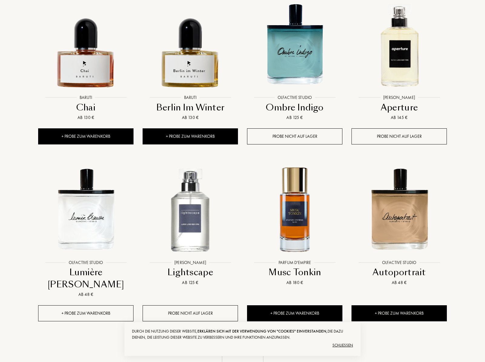
click at [118, 305] on div "+ Probe zum Warenkorb" at bounding box center [85, 313] width 95 height 16
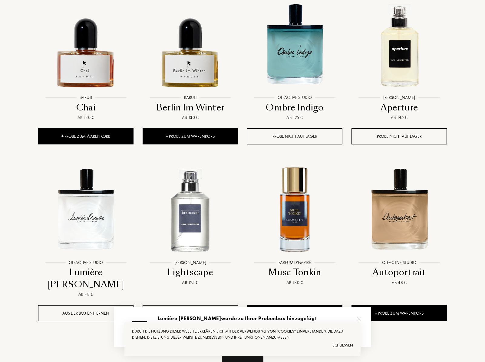
click at [235, 344] on div "Mehr sehen" at bounding box center [243, 353] width 42 height 19
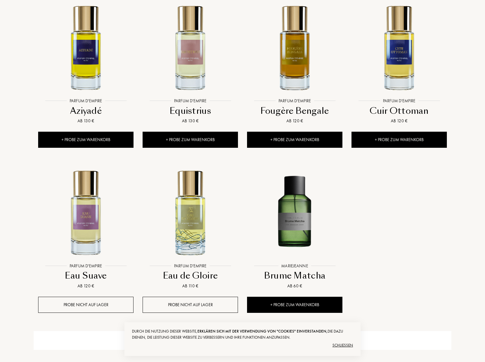
scroll to position [8030, 0]
